Goal: Download file/media

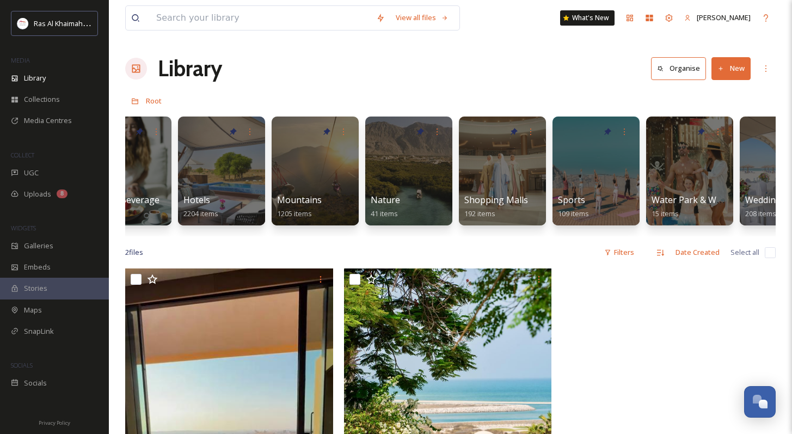
scroll to position [0, 605]
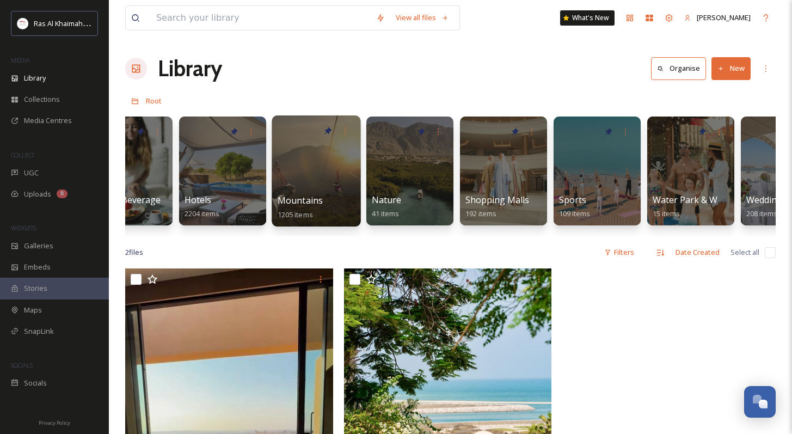
click at [315, 163] on div at bounding box center [316, 170] width 89 height 111
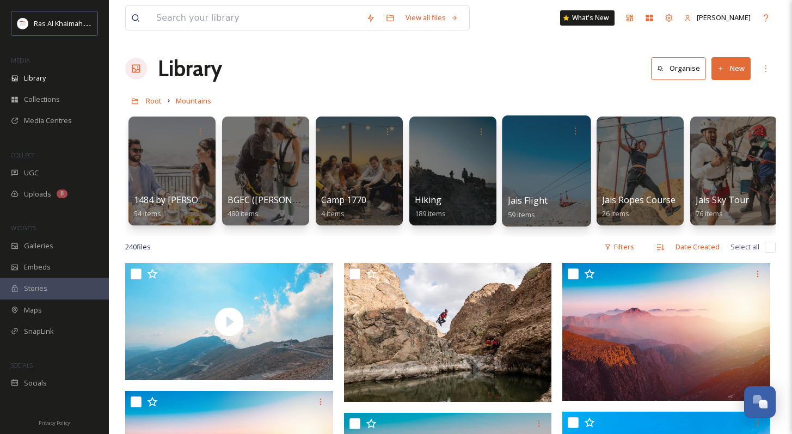
click at [542, 173] on div at bounding box center [546, 170] width 89 height 111
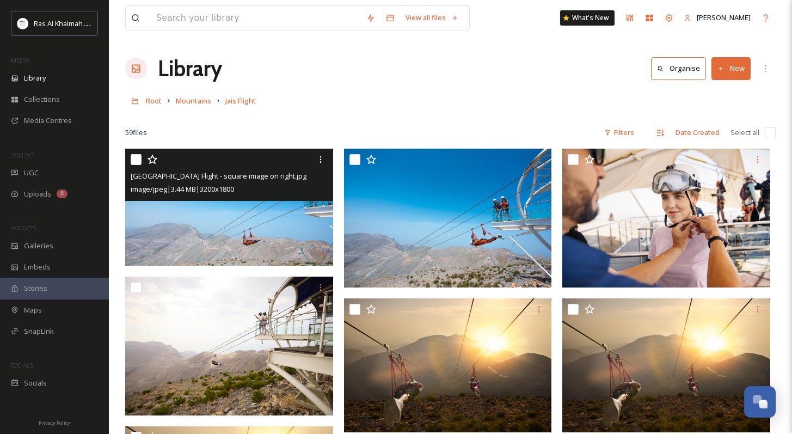
click at [262, 202] on img at bounding box center [229, 207] width 208 height 117
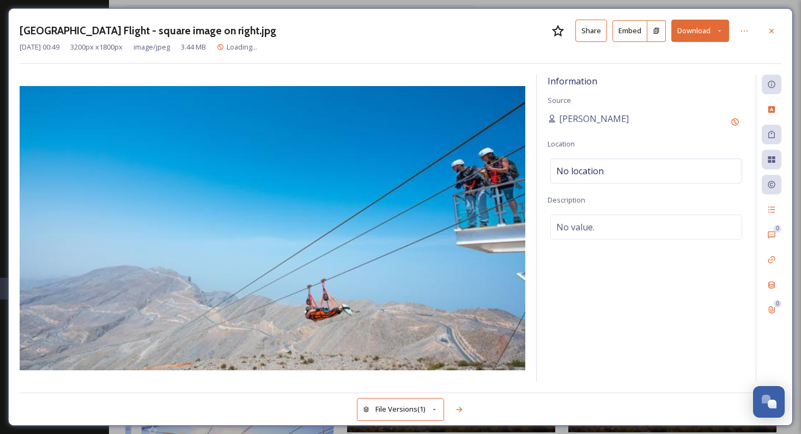
click at [687, 44] on div "[DATE] 00:49 3200 px x 1800 px image/jpeg 3.44 MB Loading..." at bounding box center [400, 47] width 761 height 10
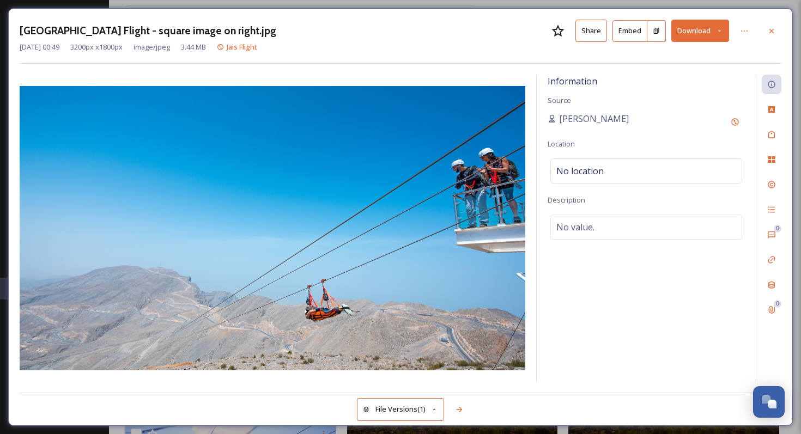
click at [692, 41] on button "Download" at bounding box center [700, 31] width 58 height 22
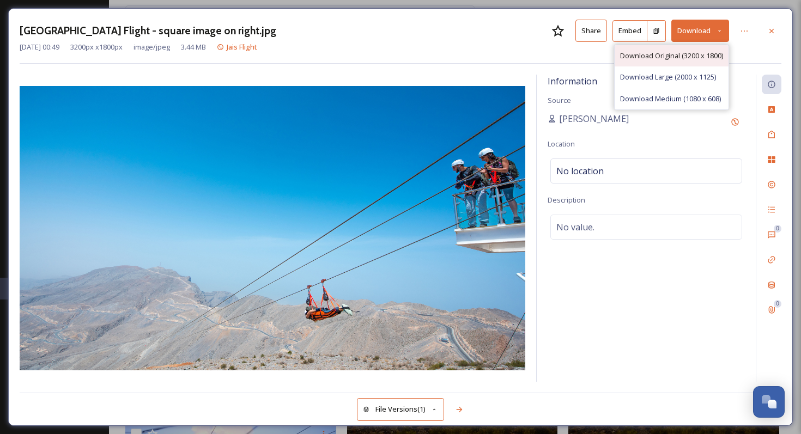
click at [686, 57] on span "Download Original (3200 x 1800)" at bounding box center [671, 56] width 103 height 10
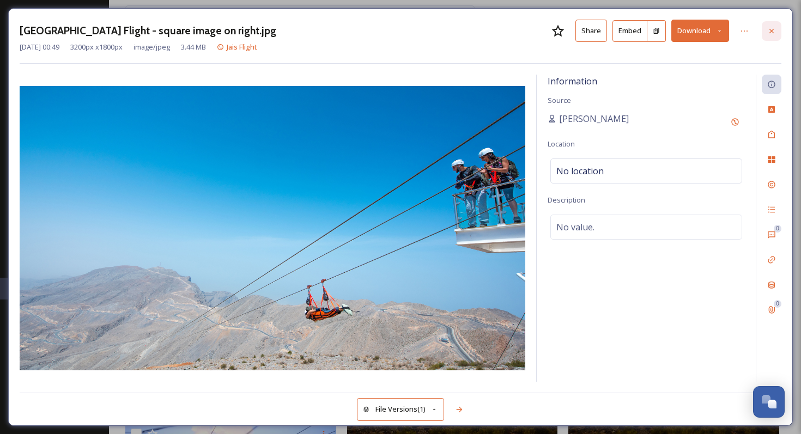
click at [770, 32] on icon at bounding box center [771, 30] width 4 height 4
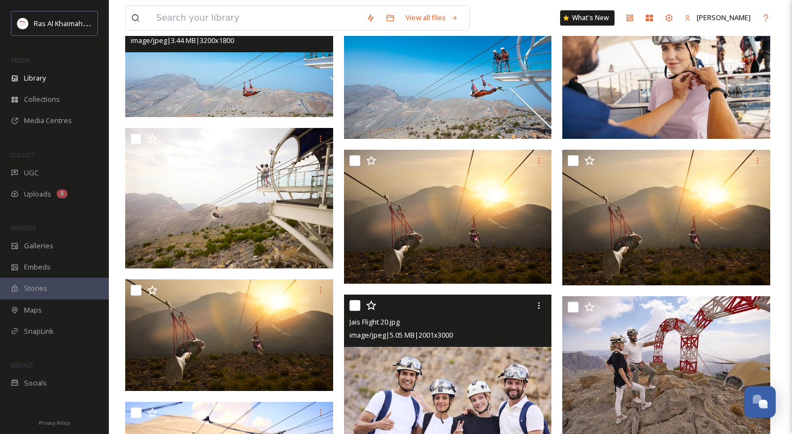
scroll to position [140, 0]
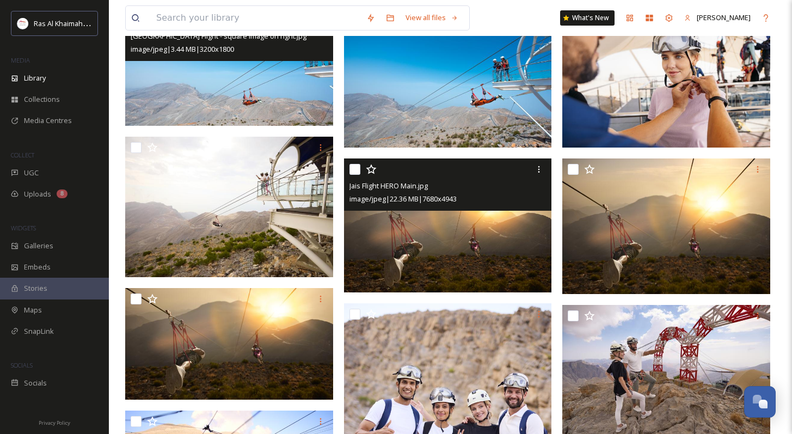
click at [489, 267] on img at bounding box center [448, 225] width 208 height 134
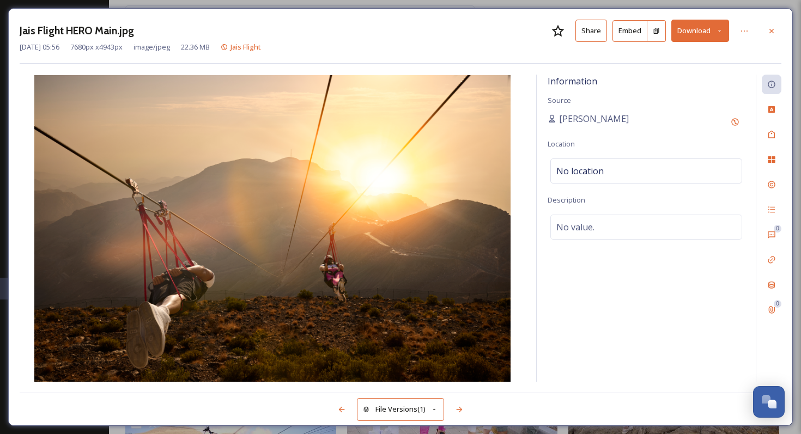
click at [687, 39] on button "Download" at bounding box center [700, 31] width 58 height 22
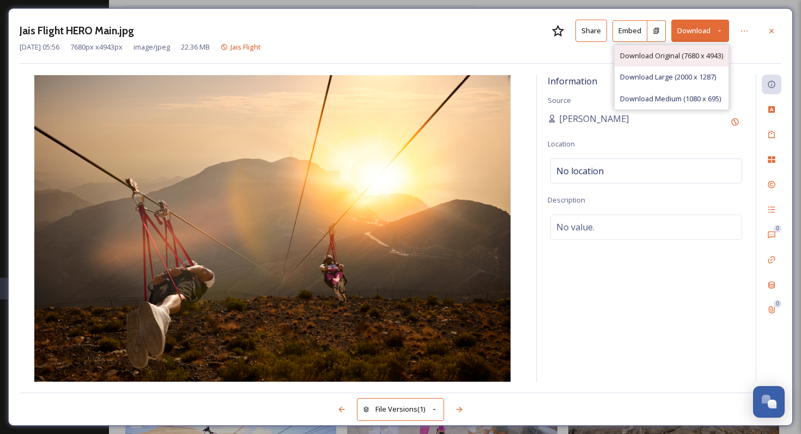
click at [681, 58] on span "Download Original (7680 x 4943)" at bounding box center [671, 56] width 103 height 10
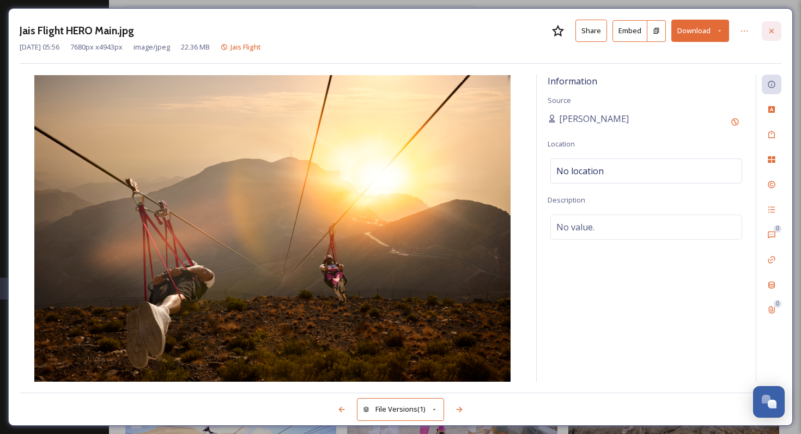
click at [770, 28] on icon at bounding box center [771, 31] width 9 height 9
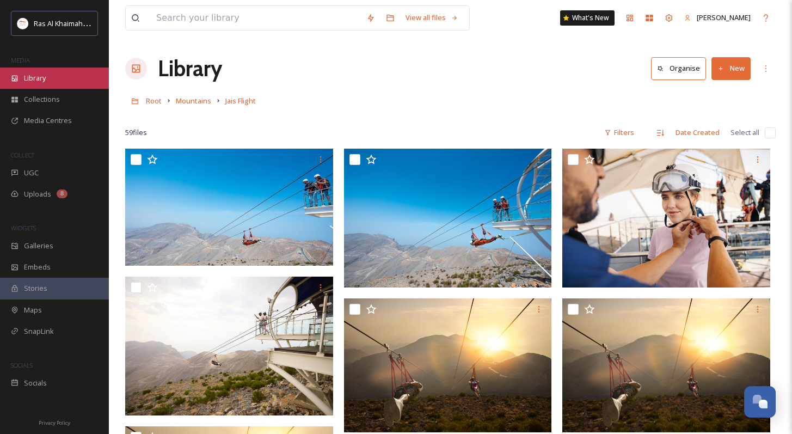
click at [32, 69] on div "Library" at bounding box center [54, 78] width 109 height 21
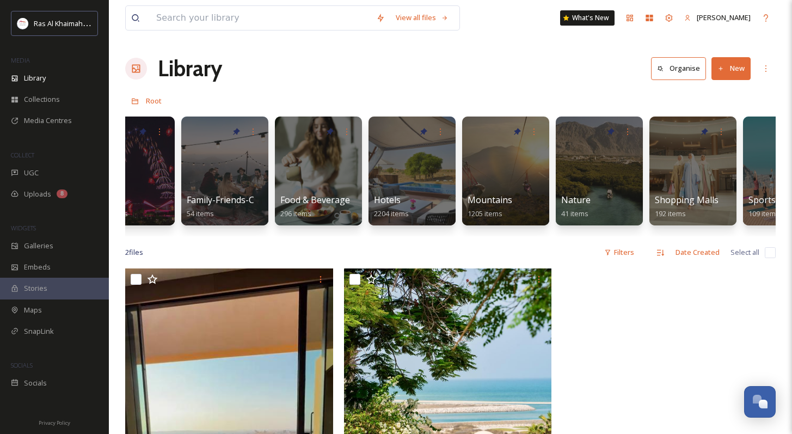
scroll to position [0, 418]
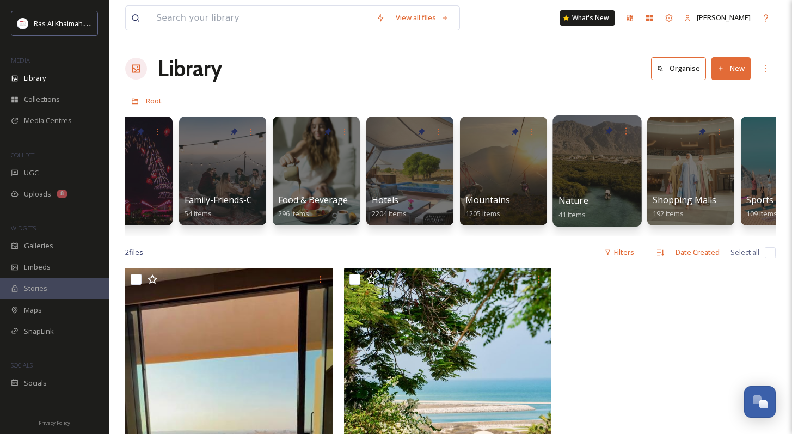
click at [602, 199] on div "Nature 41 items" at bounding box center [598, 207] width 78 height 27
click at [568, 188] on div at bounding box center [597, 170] width 89 height 111
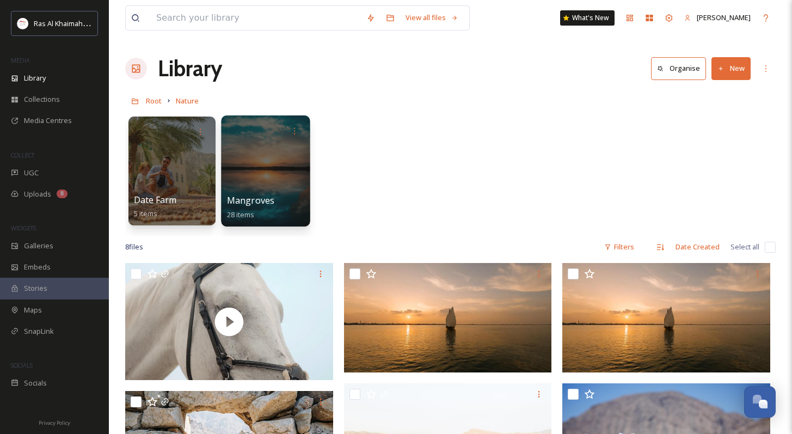
click at [284, 166] on div at bounding box center [265, 170] width 89 height 111
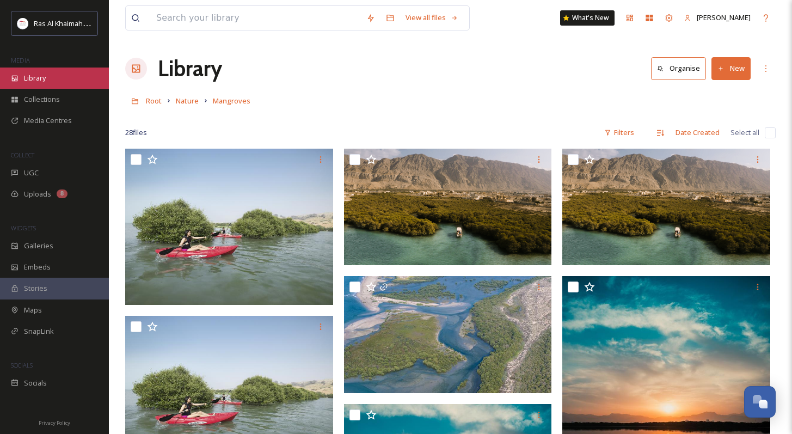
click at [70, 80] on div "Library" at bounding box center [54, 78] width 109 height 21
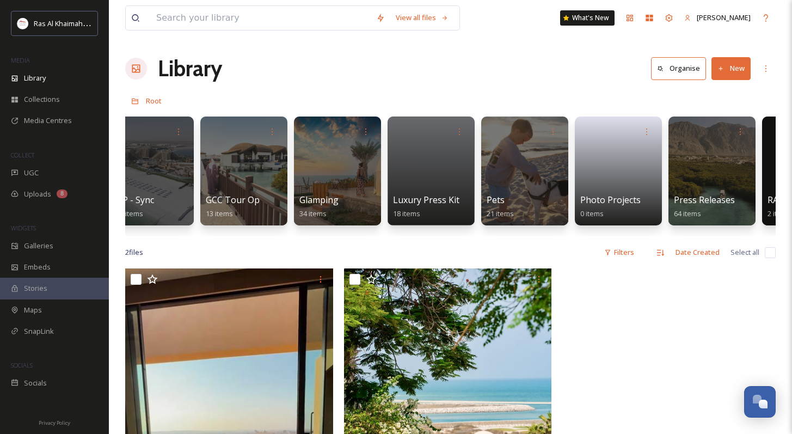
scroll to position [0, 1840]
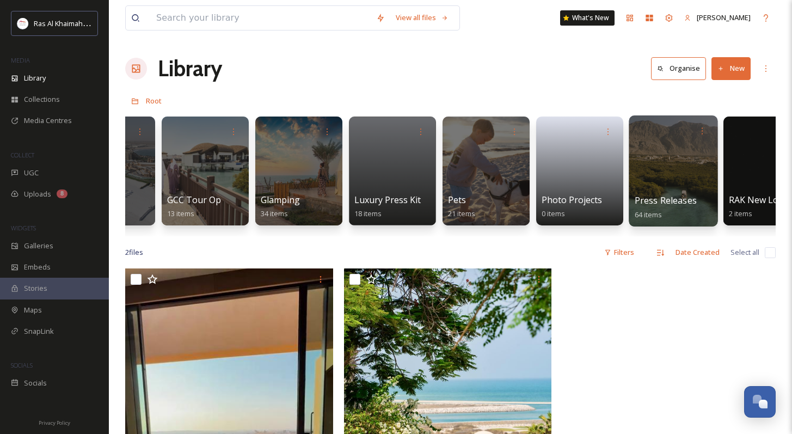
click at [657, 169] on div at bounding box center [673, 170] width 89 height 111
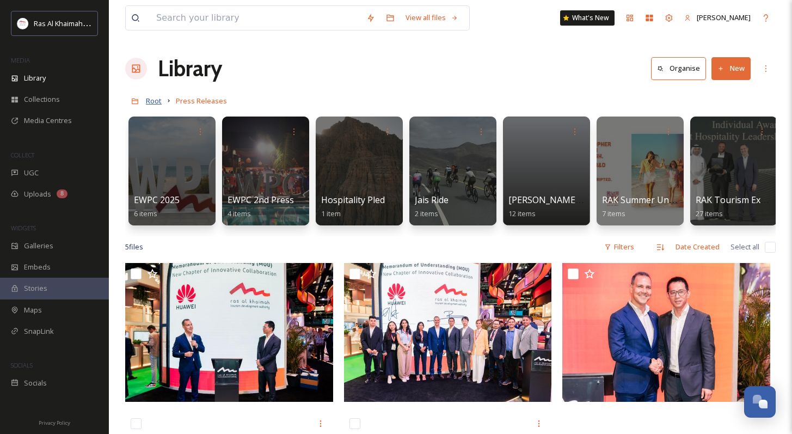
click at [154, 99] on span "Root" at bounding box center [154, 101] width 16 height 10
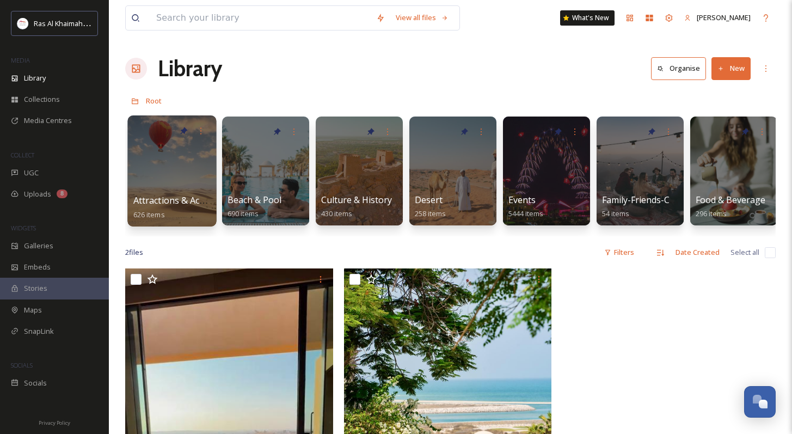
click at [187, 173] on div at bounding box center [171, 170] width 89 height 111
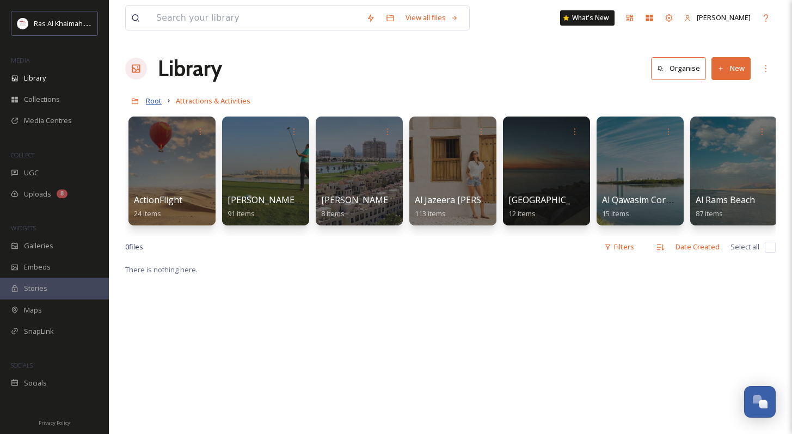
click at [161, 99] on span "Root" at bounding box center [154, 101] width 16 height 10
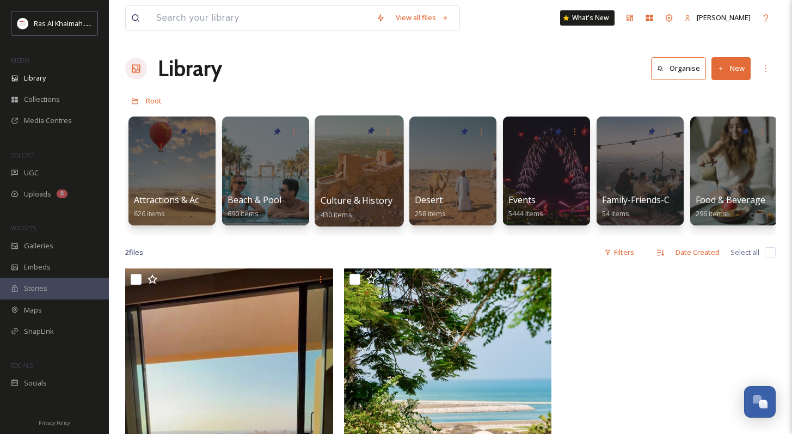
click at [365, 192] on div at bounding box center [359, 170] width 89 height 111
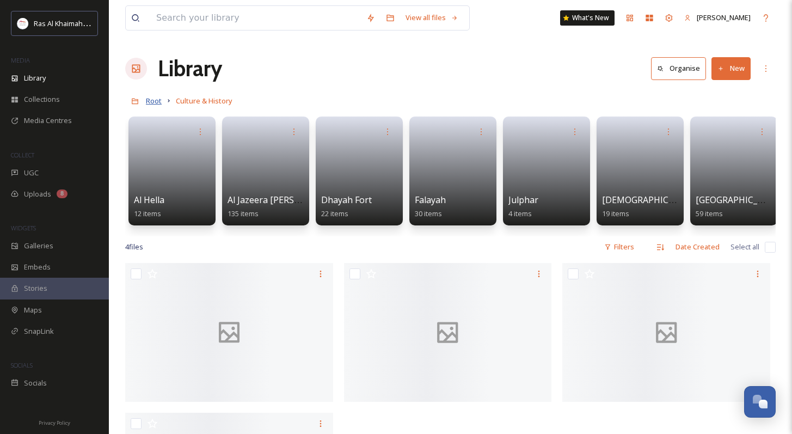
click at [160, 106] on span "Root" at bounding box center [154, 101] width 16 height 10
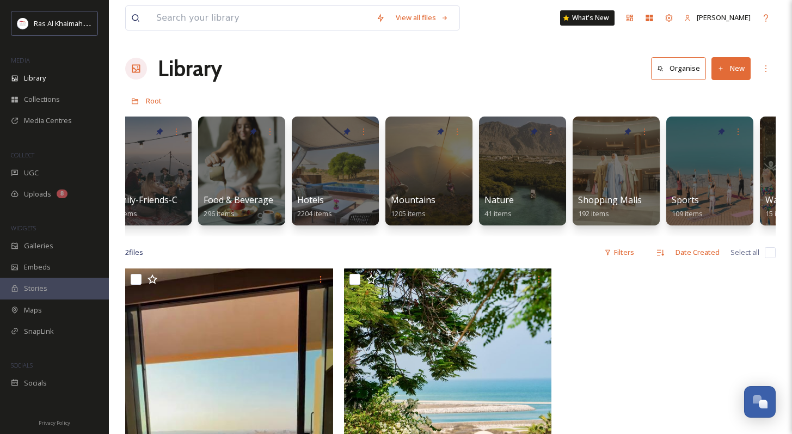
scroll to position [0, 519]
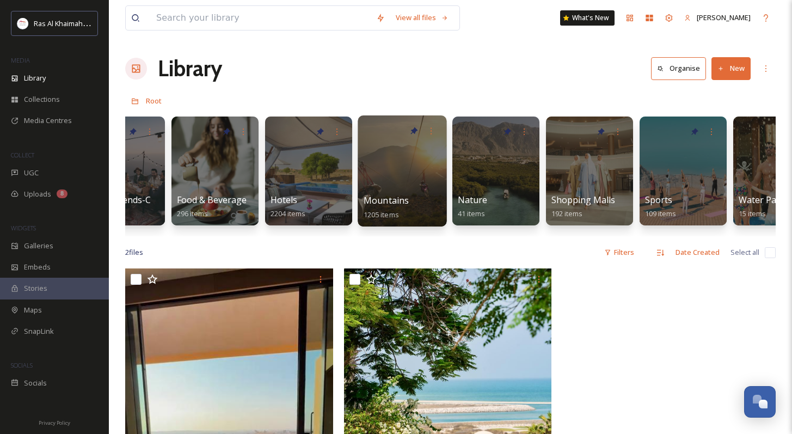
click at [404, 155] on div at bounding box center [402, 170] width 89 height 111
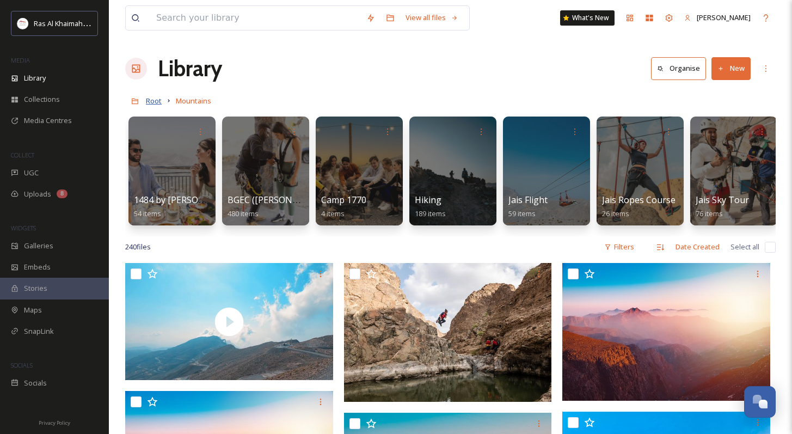
click at [156, 102] on span "Root" at bounding box center [154, 101] width 16 height 10
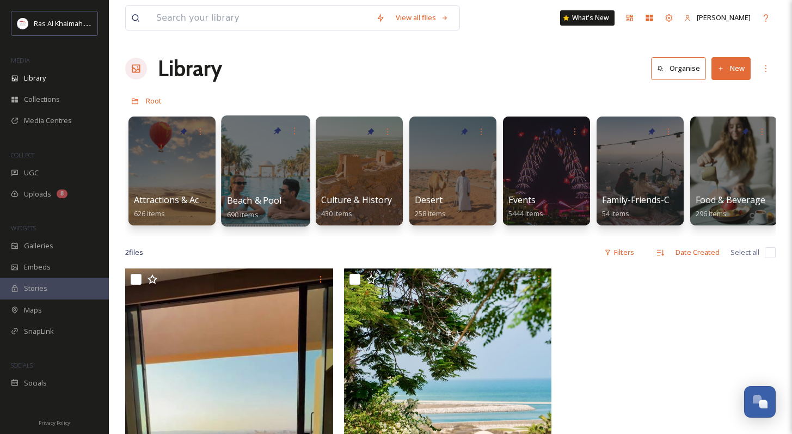
click at [264, 190] on div at bounding box center [265, 170] width 89 height 111
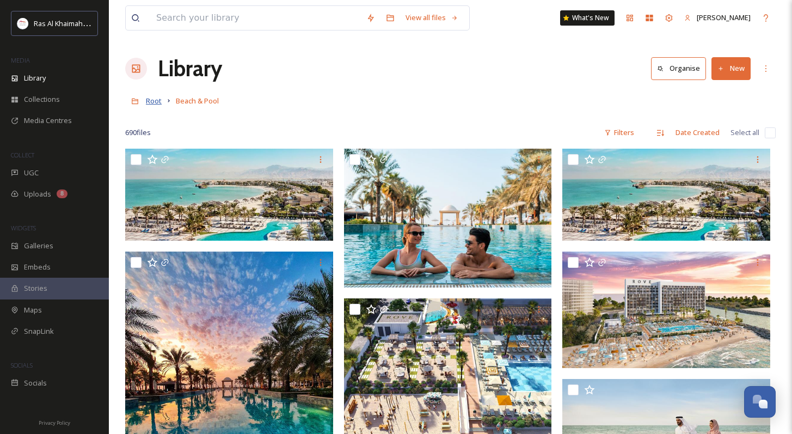
click at [158, 106] on span "Root" at bounding box center [154, 101] width 16 height 10
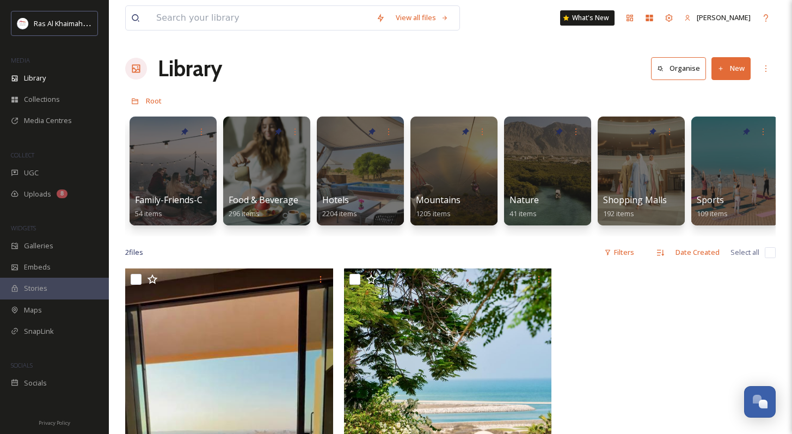
scroll to position [0, 510]
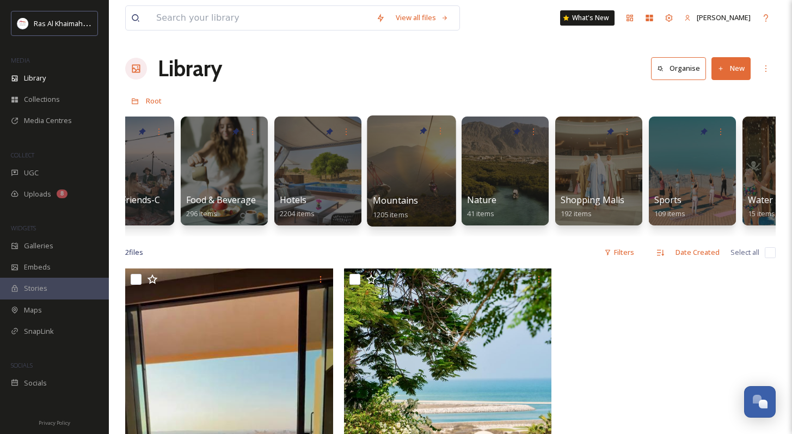
click at [377, 199] on span "Mountains" at bounding box center [396, 200] width 46 height 12
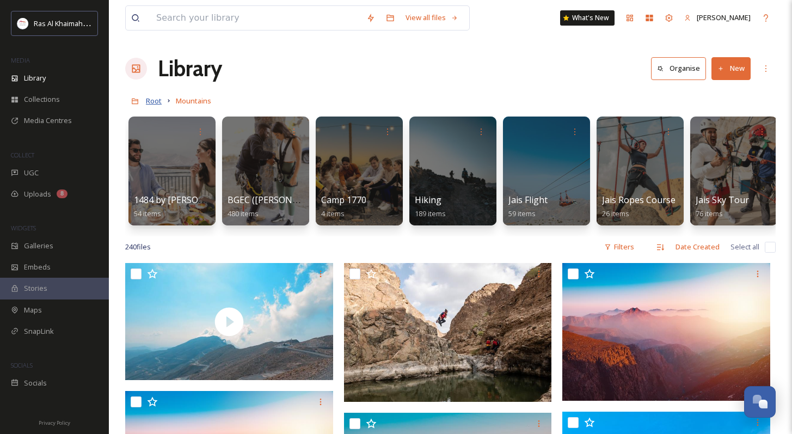
click at [156, 103] on span "Root" at bounding box center [154, 101] width 16 height 10
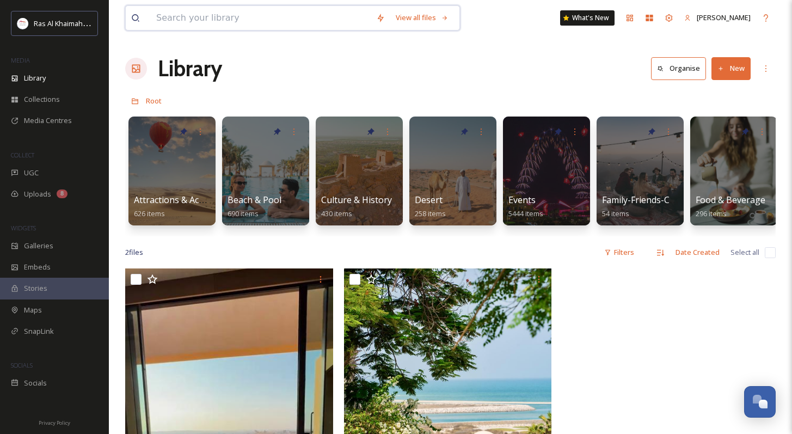
click at [241, 19] on input at bounding box center [261, 18] width 220 height 24
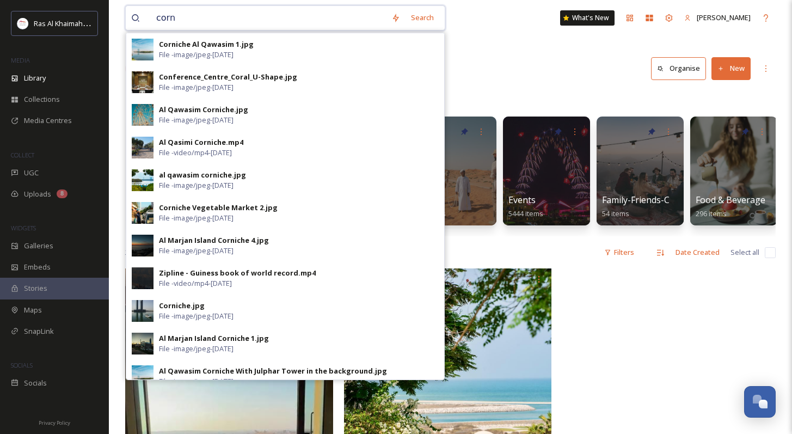
drag, startPoint x: 187, startPoint y: 16, endPoint x: 121, endPoint y: 19, distance: 65.4
click at [121, 19] on div "corn Search Corniche Al Qawasim 1.jpg File - image/jpeg - [DATE] Conference_Cen…" at bounding box center [450, 351] width 683 height 703
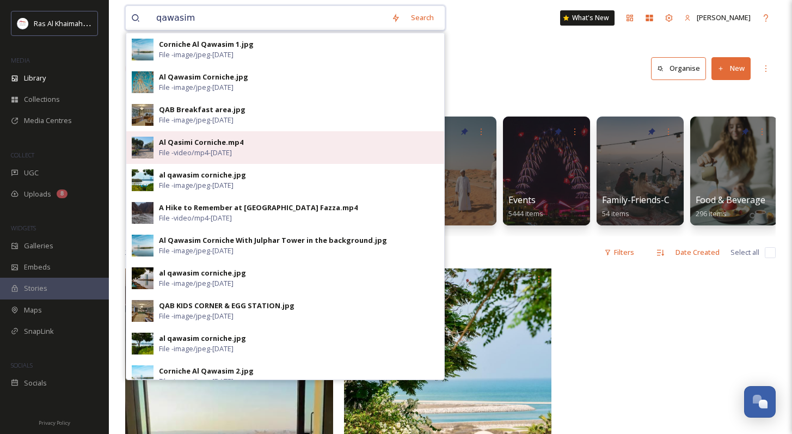
type input "qawasim"
click at [224, 144] on div "Al Qasimi Corniche.mp4" at bounding box center [201, 142] width 84 height 10
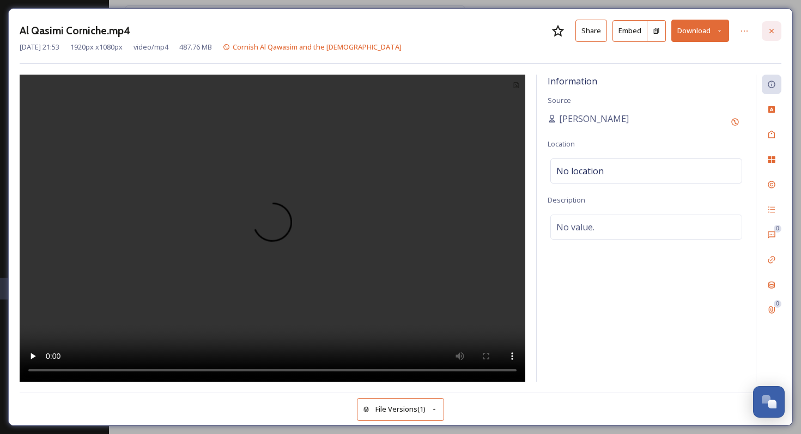
click at [771, 27] on icon at bounding box center [771, 31] width 9 height 9
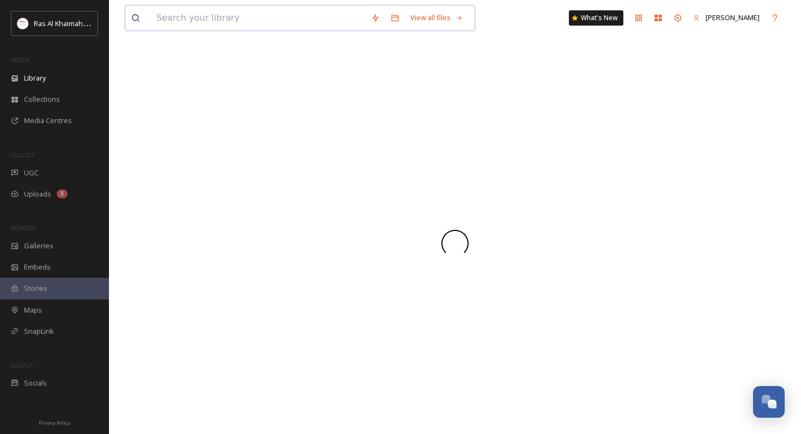
click at [223, 19] on input at bounding box center [258, 18] width 215 height 24
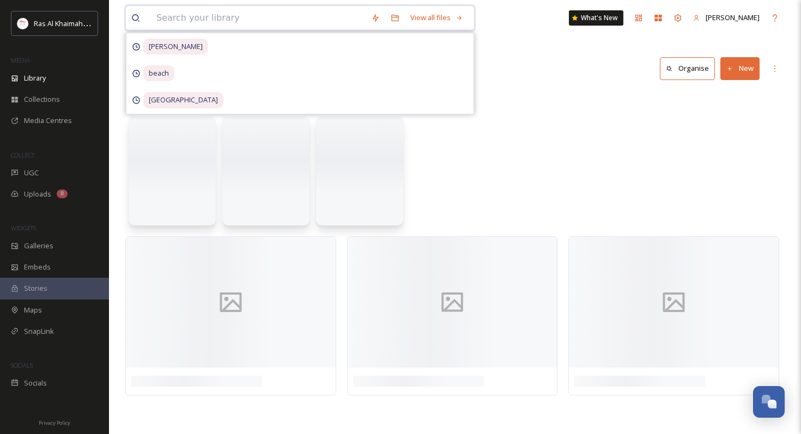
click at [223, 19] on input at bounding box center [258, 18] width 215 height 24
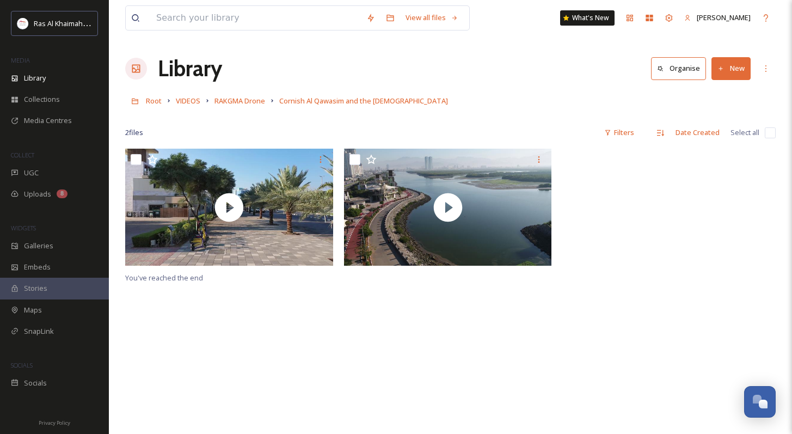
click at [198, 325] on div "You've reached the end" at bounding box center [450, 366] width 651 height 434
click at [200, 19] on input at bounding box center [256, 18] width 210 height 24
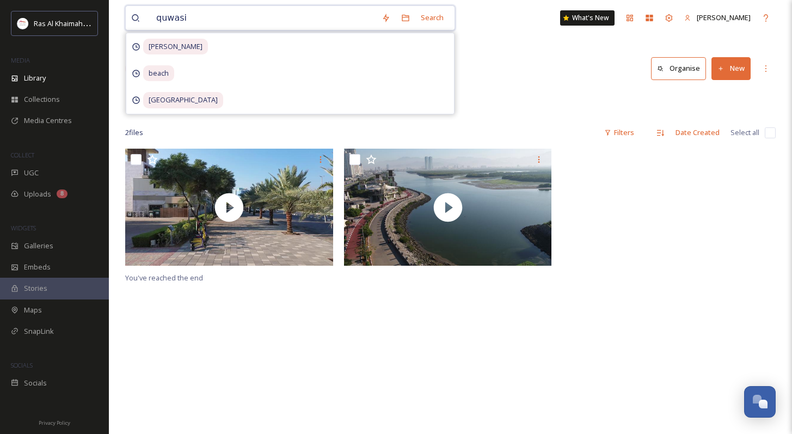
type input "quwasim"
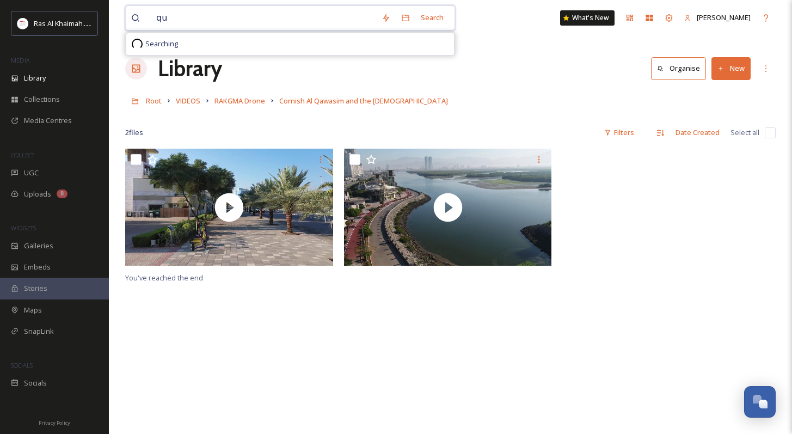
type input "q"
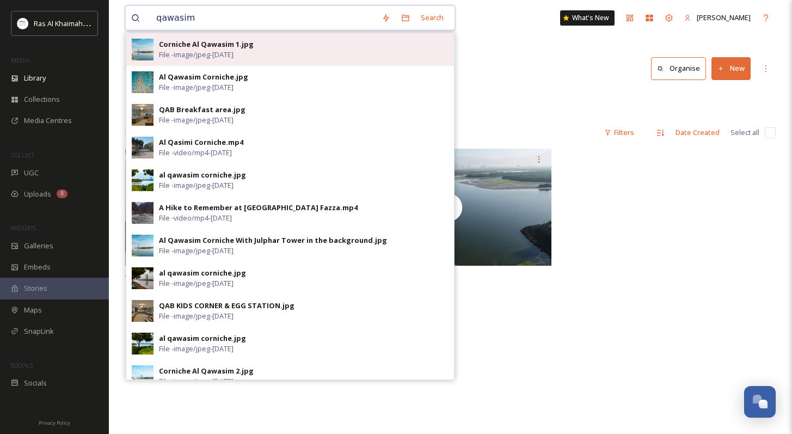
type input "qawasim"
click at [230, 53] on span "File - image/jpeg - [DATE]" at bounding box center [196, 55] width 75 height 10
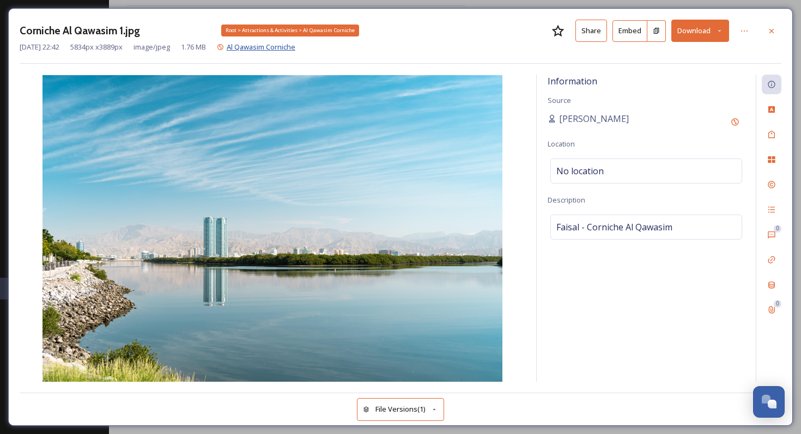
click at [285, 47] on span "Al Qawasim Corniche" at bounding box center [261, 47] width 69 height 10
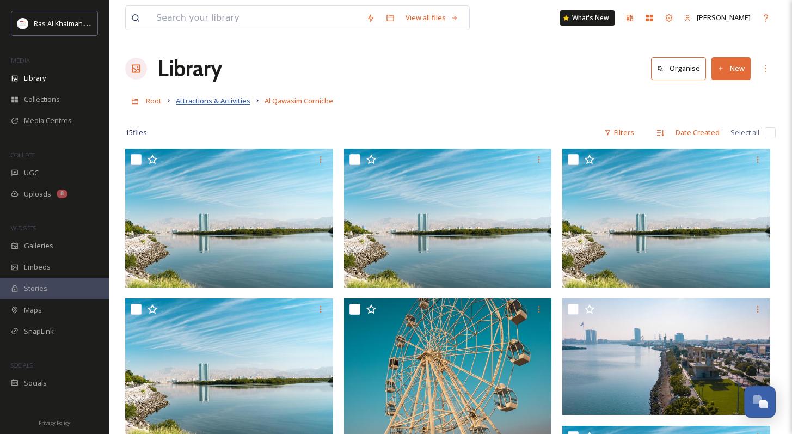
click at [215, 98] on span "Attractions & Activities" at bounding box center [213, 101] width 75 height 10
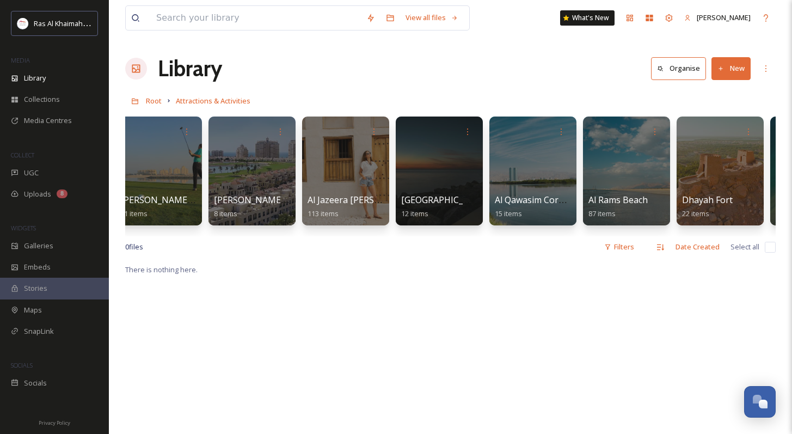
scroll to position [0, 112]
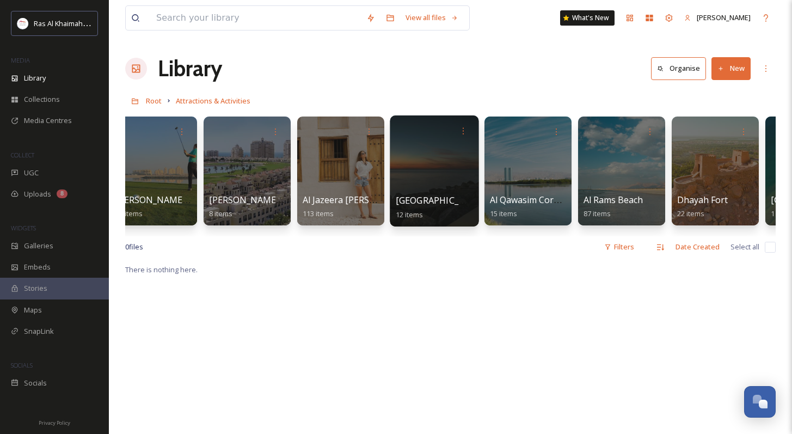
click at [462, 182] on div at bounding box center [434, 170] width 89 height 111
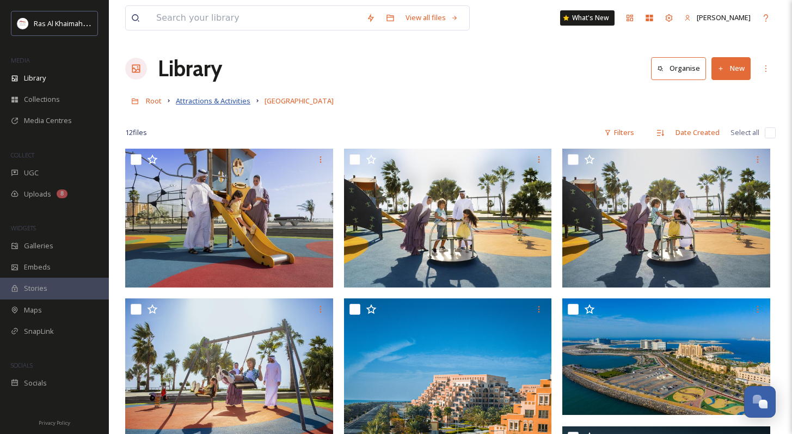
click at [214, 103] on span "Attractions & Activities" at bounding box center [213, 101] width 75 height 10
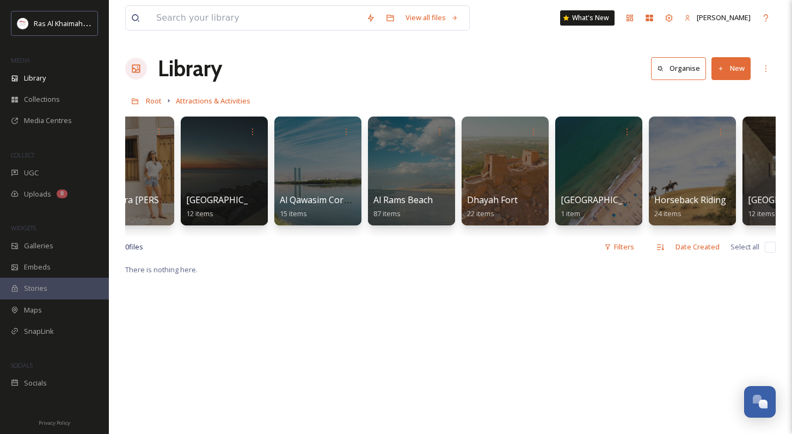
scroll to position [0, 323]
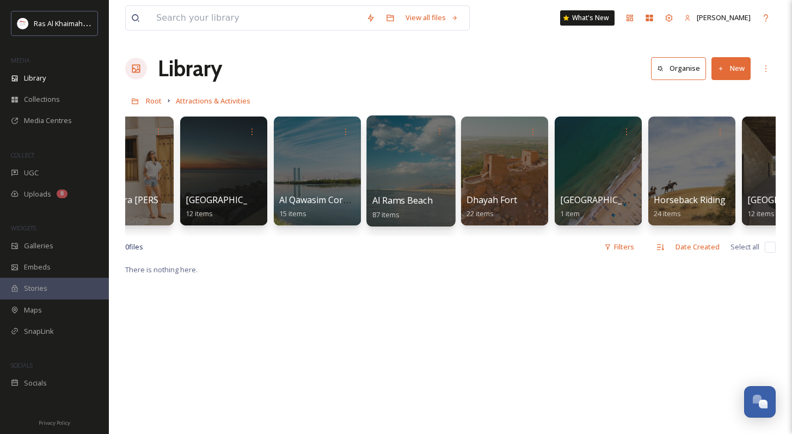
click at [387, 175] on div at bounding box center [411, 170] width 89 height 111
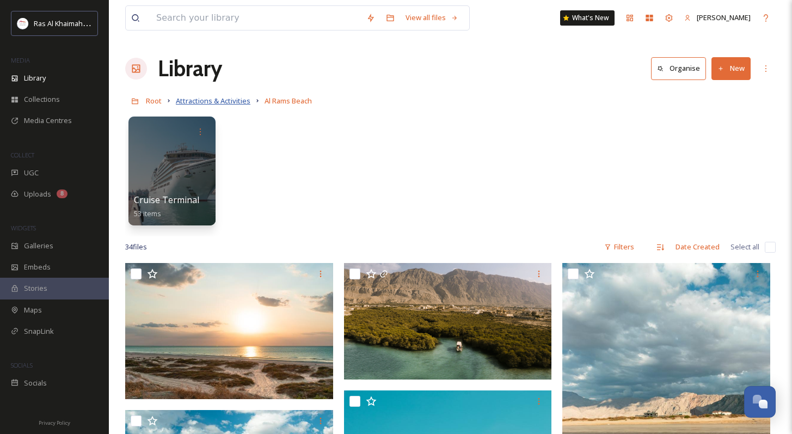
click at [228, 100] on span "Attractions & Activities" at bounding box center [213, 101] width 75 height 10
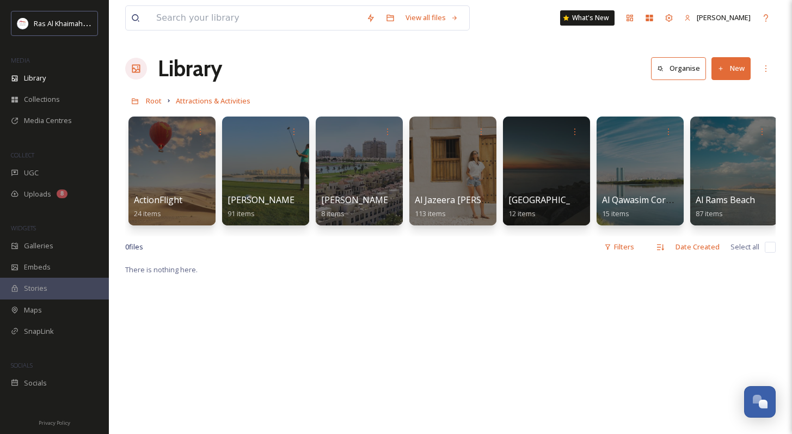
drag, startPoint x: 301, startPoint y: 236, endPoint x: 310, endPoint y: 236, distance: 9.3
click at [310, 236] on div "ActionFlight 24 items [PERSON_NAME] Golf Club 91 items [PERSON_NAME][GEOGRAPHIC…" at bounding box center [450, 173] width 651 height 125
click at [148, 103] on span "Root" at bounding box center [154, 101] width 16 height 10
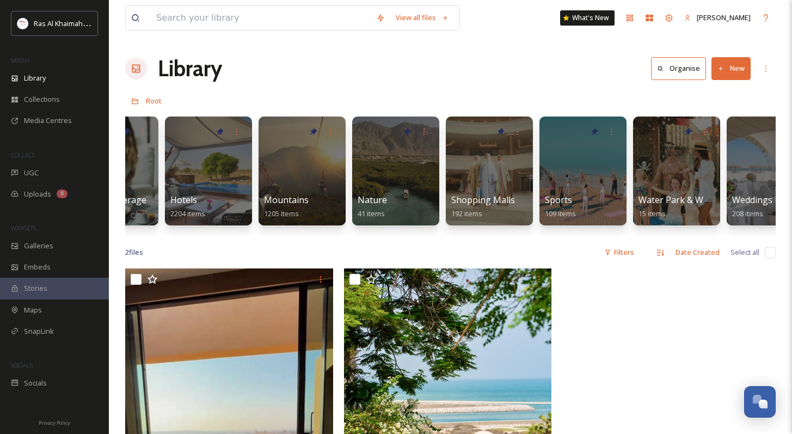
scroll to position [0, 657]
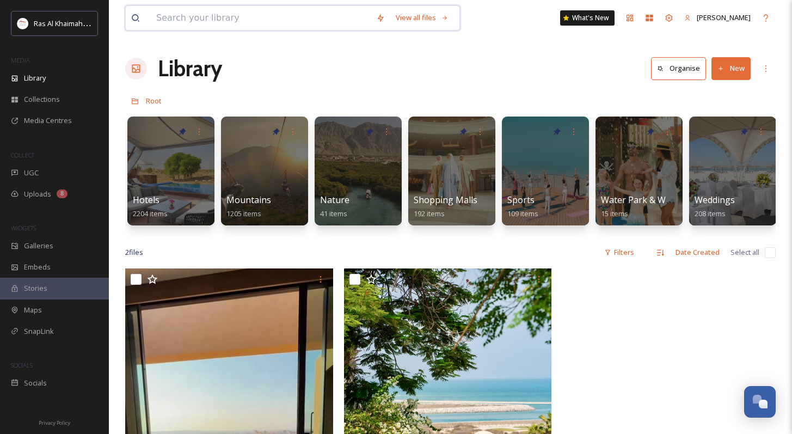
click at [221, 17] on input at bounding box center [261, 18] width 220 height 24
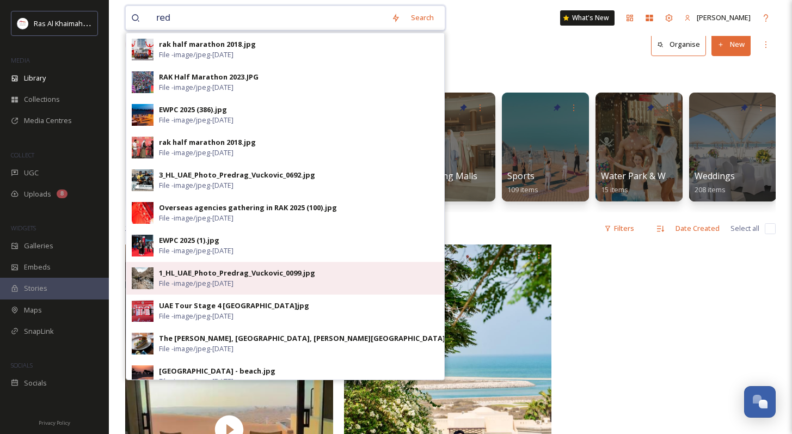
scroll to position [0, 0]
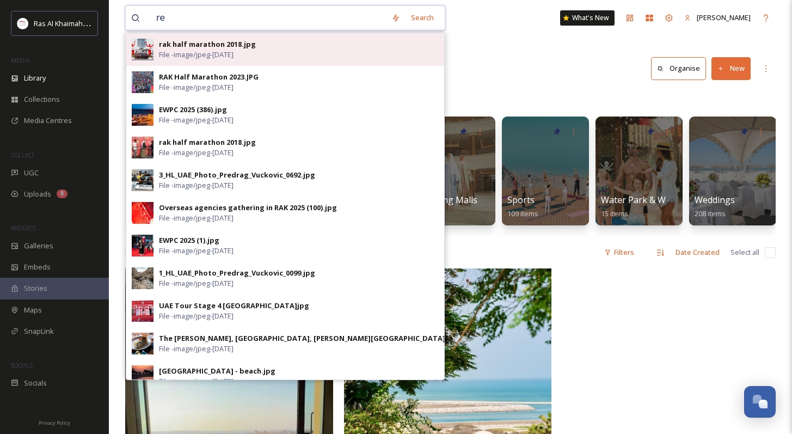
type input "r"
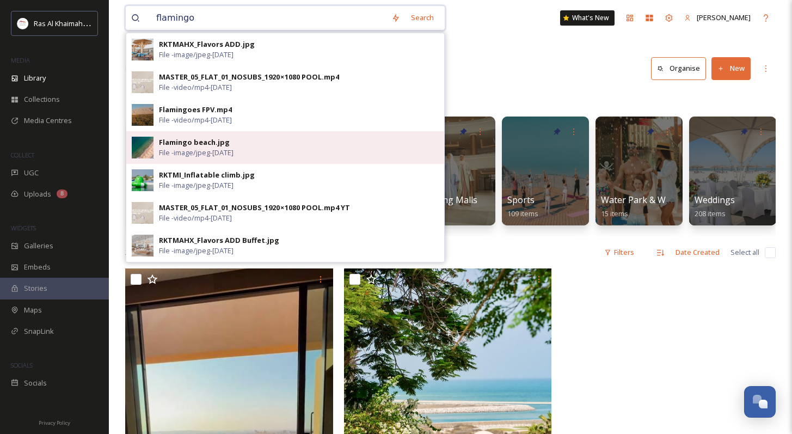
type input "flamingo"
click at [237, 146] on div "Flamingo beach.jpg File - image/jpeg - [DATE]" at bounding box center [299, 147] width 280 height 21
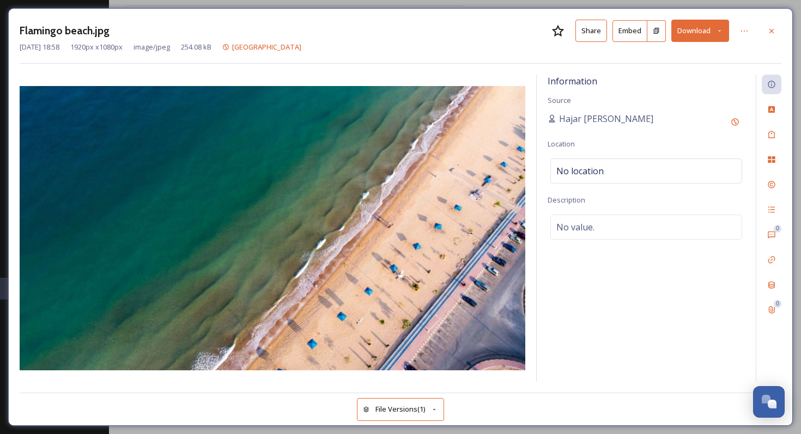
click at [279, 53] on div "Flamingo beach.jpg Share Embed Download [DATE] 18:58 1920 px x 1080 px image/jp…" at bounding box center [400, 42] width 761 height 44
click at [280, 50] on span "[GEOGRAPHIC_DATA]" at bounding box center [266, 47] width 69 height 10
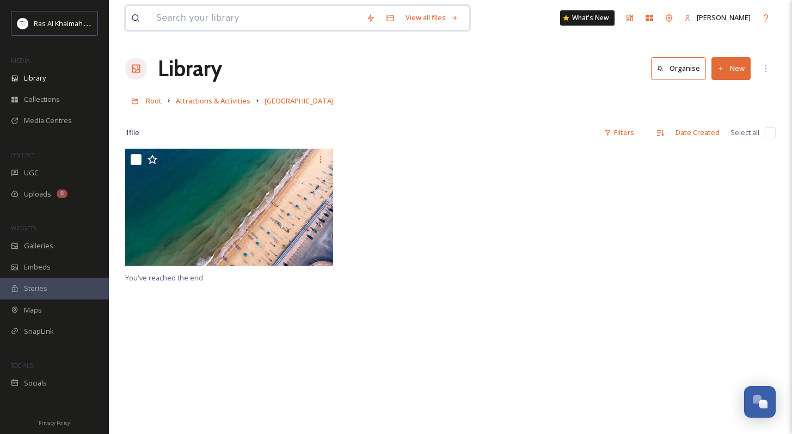
click at [255, 21] on input at bounding box center [256, 18] width 210 height 24
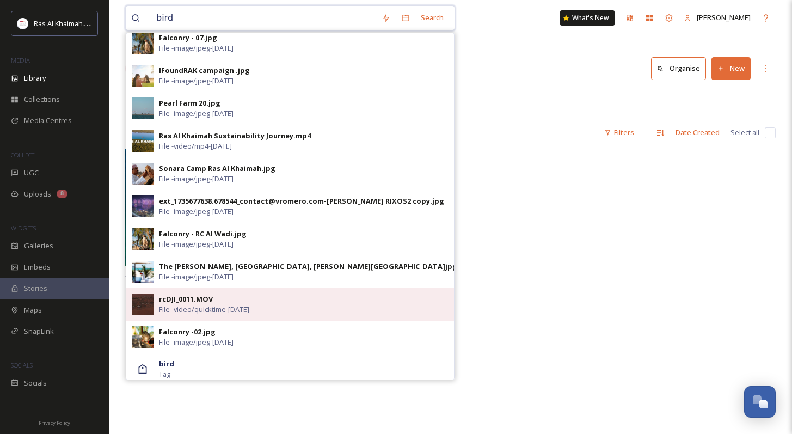
scroll to position [198, 0]
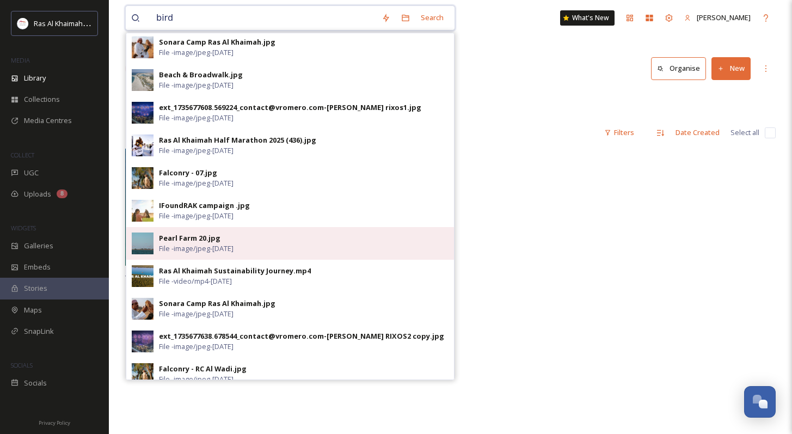
type input "bird"
click at [181, 249] on span "File - image/jpeg - [DATE]" at bounding box center [196, 248] width 75 height 10
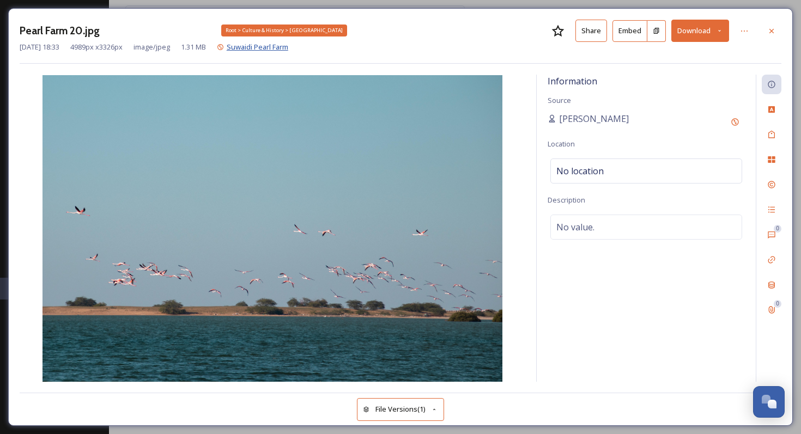
click at [288, 48] on span "Suwaidi Pearl Farm" at bounding box center [258, 47] width 62 height 10
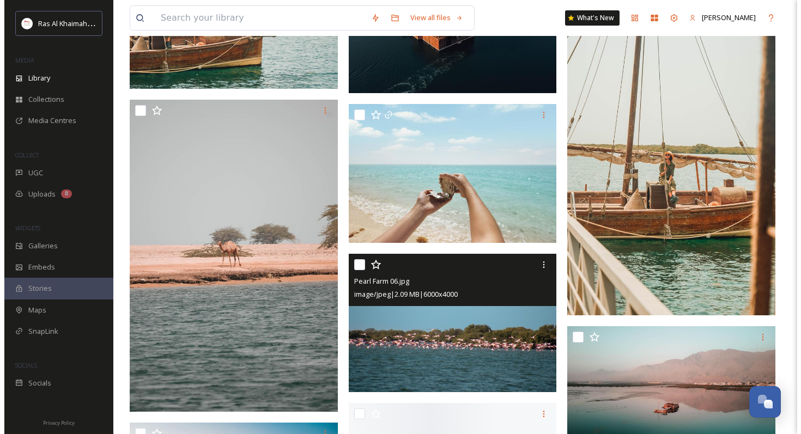
scroll to position [3471, 0]
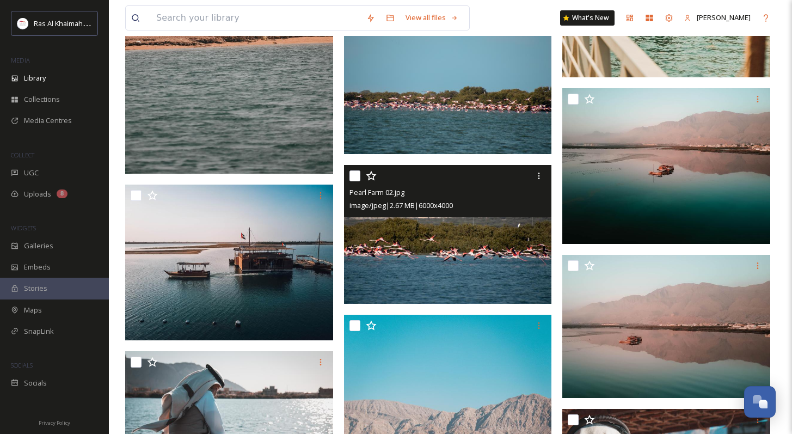
click at [467, 265] on img at bounding box center [448, 234] width 208 height 139
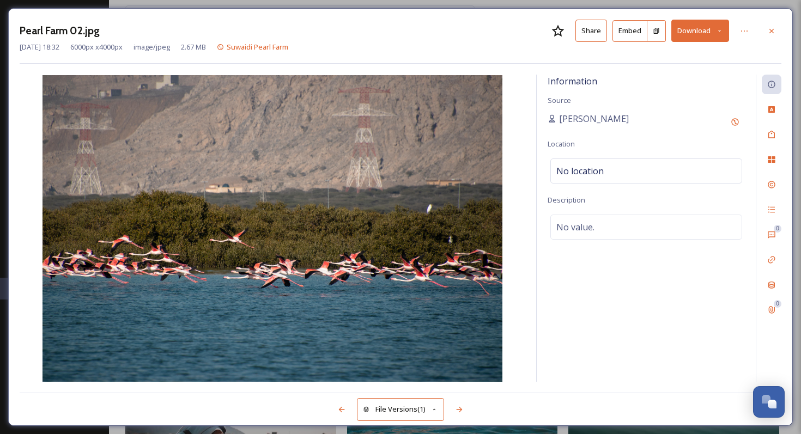
click at [678, 30] on button "Download" at bounding box center [700, 31] width 58 height 22
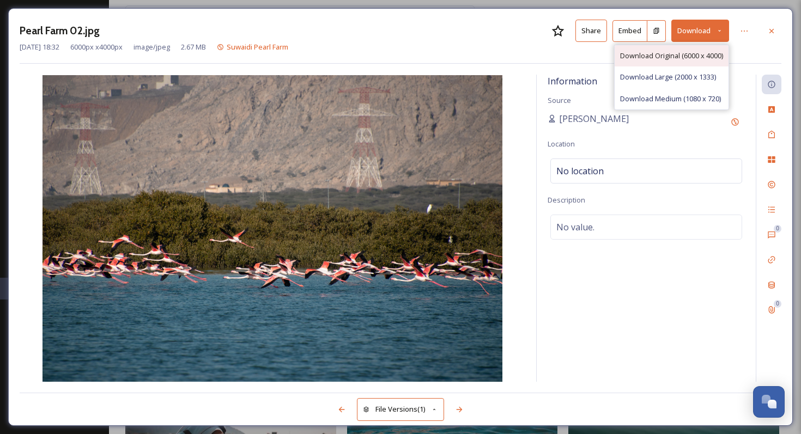
click at [670, 57] on span "Download Original (6000 x 4000)" at bounding box center [671, 56] width 103 height 10
